Goal: Task Accomplishment & Management: Complete application form

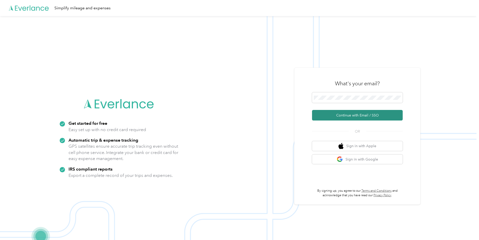
click at [350, 116] on button "Continue with Email / SSO" at bounding box center [357, 115] width 91 height 11
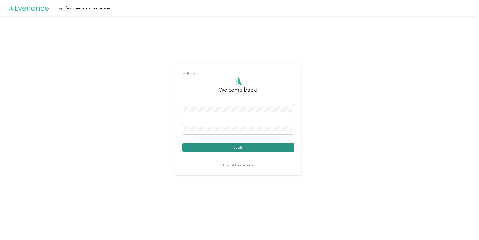
click at [267, 147] on button "Login" at bounding box center [238, 147] width 112 height 9
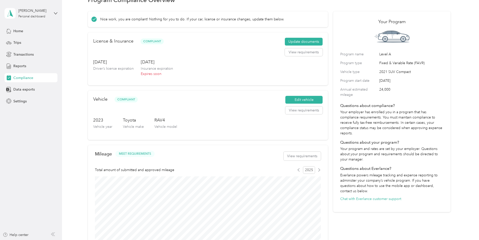
scroll to position [12, 0]
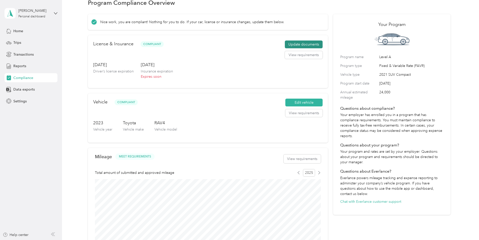
click at [297, 43] on button "Update documents" at bounding box center [304, 45] width 38 height 8
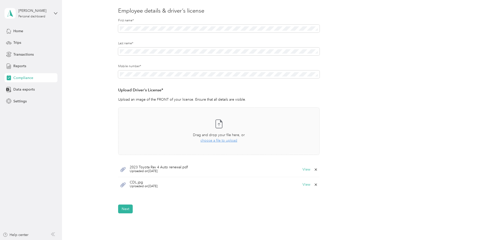
scroll to position [60, 0]
click at [219, 123] on icon at bounding box center [219, 123] width 10 height 10
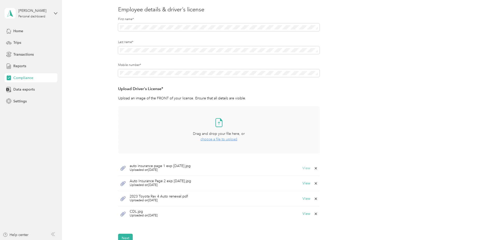
click at [306, 167] on button "View" at bounding box center [306, 169] width 8 height 4
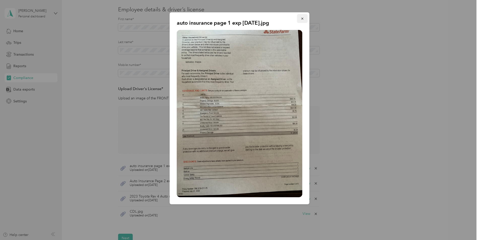
click at [303, 18] on icon "button" at bounding box center [303, 19] width 4 height 4
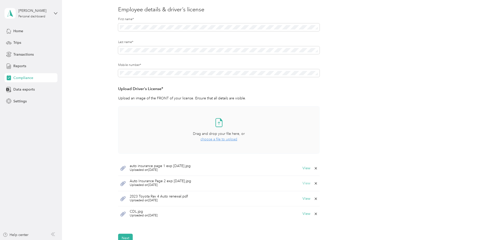
click at [306, 184] on button "View" at bounding box center [306, 184] width 8 height 4
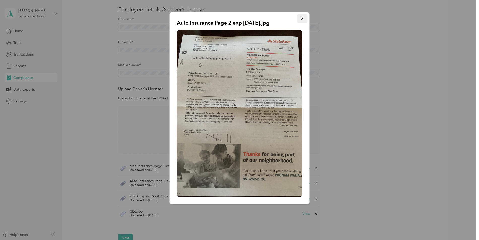
click at [303, 18] on icon "button" at bounding box center [302, 19] width 2 height 2
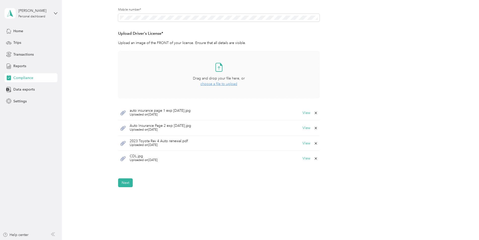
scroll to position [135, 0]
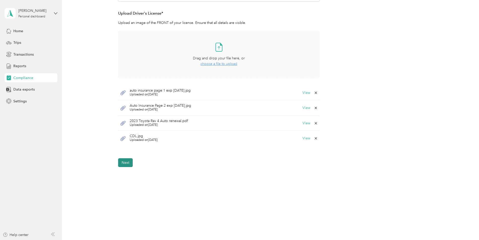
click at [123, 163] on button "Next" at bounding box center [125, 162] width 15 height 9
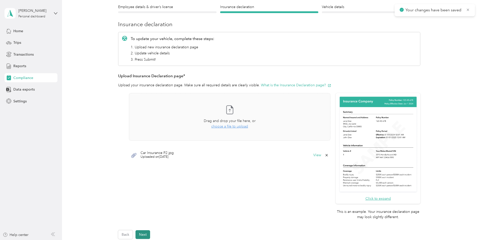
scroll to position [6, 0]
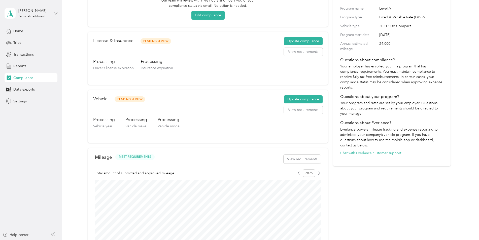
scroll to position [62, 0]
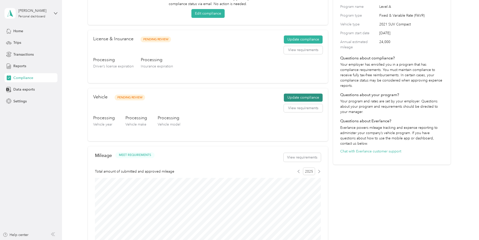
click at [307, 97] on button "Update compliance" at bounding box center [303, 98] width 39 height 8
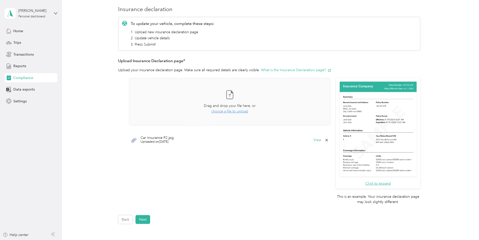
scroll to position [62, 0]
